Goal: Information Seeking & Learning: Learn about a topic

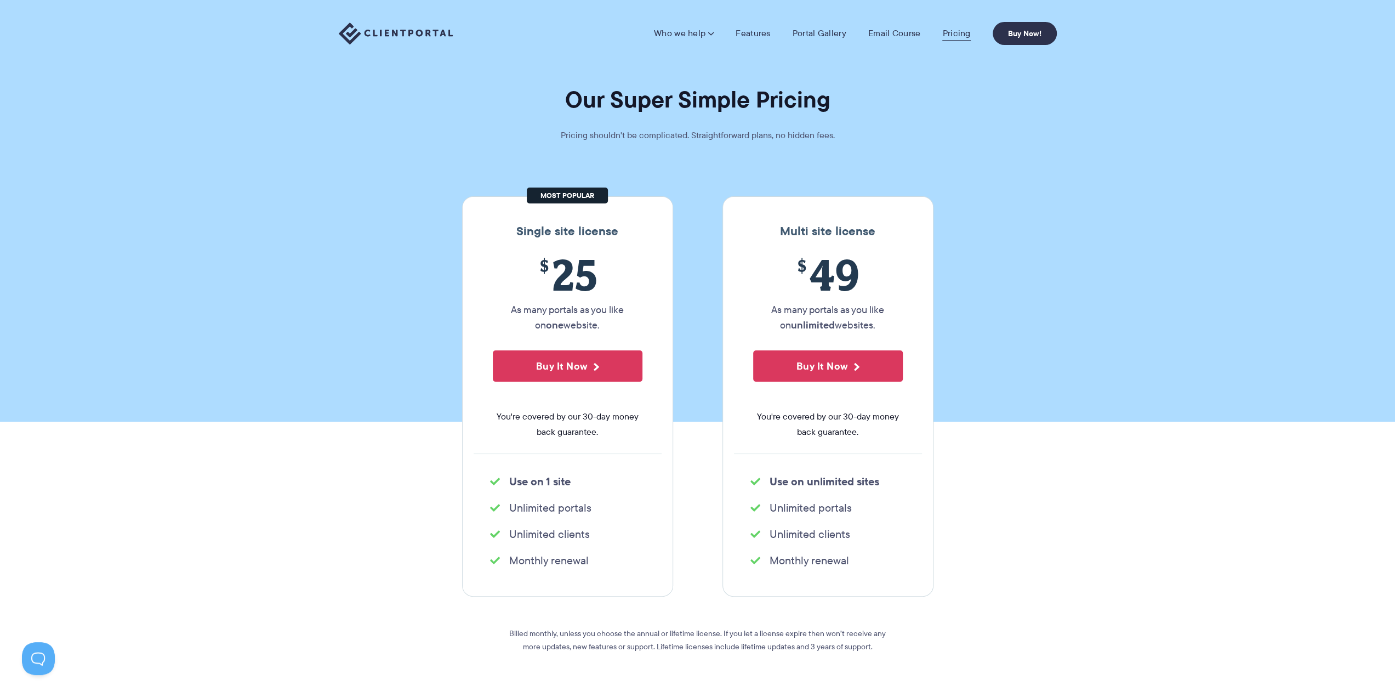
click at [955, 32] on link "Pricing" at bounding box center [957, 33] width 28 height 11
click at [379, 29] on img at bounding box center [396, 33] width 114 height 22
